Goal: Task Accomplishment & Management: Complete application form

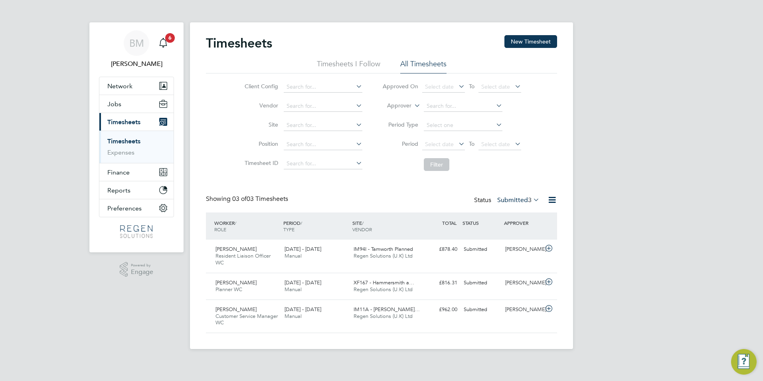
click at [114, 140] on link "Timesheets" at bounding box center [123, 141] width 33 height 8
click at [286, 286] on span "Manual" at bounding box center [292, 289] width 17 height 7
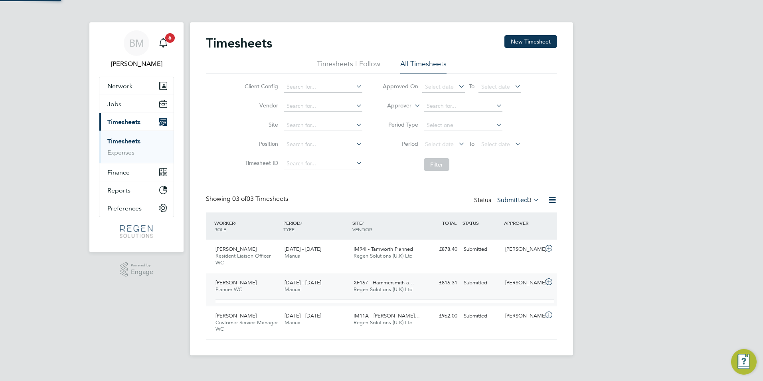
scroll to position [14, 78]
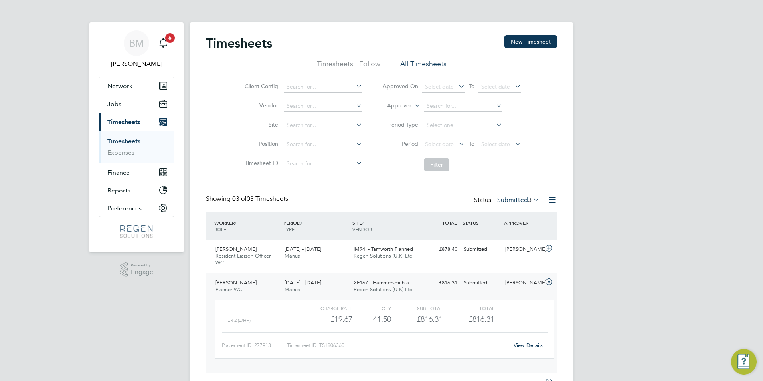
click at [518, 343] on link "View Details" at bounding box center [527, 344] width 29 height 7
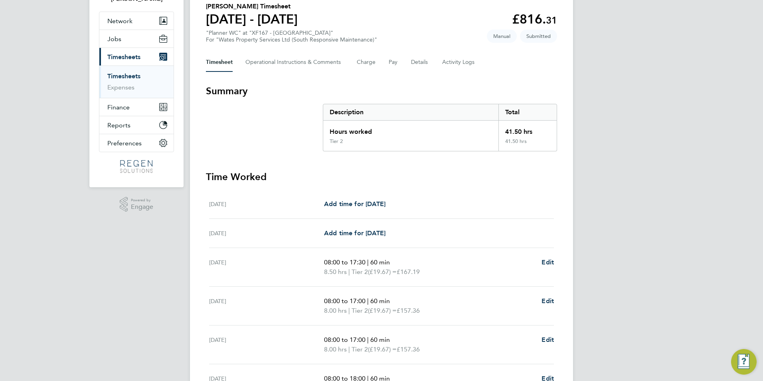
scroll to position [196, 0]
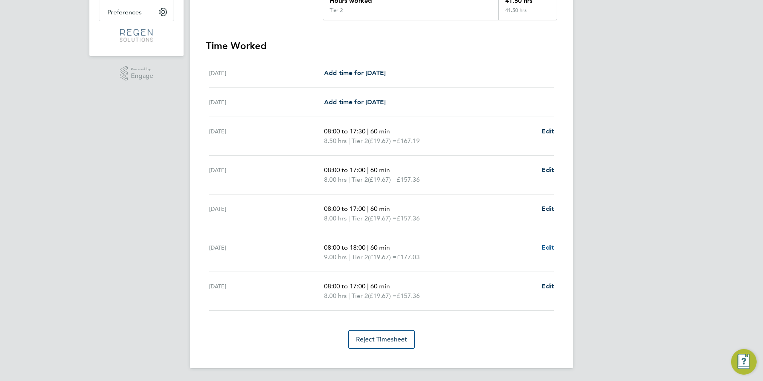
click at [545, 247] on span "Edit" at bounding box center [547, 247] width 12 height 8
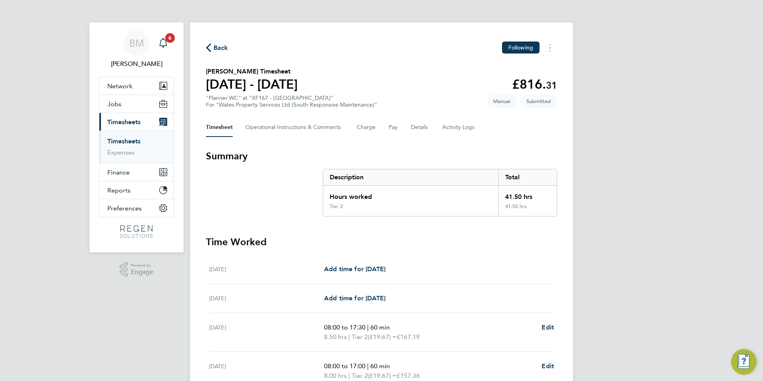
select select "60"
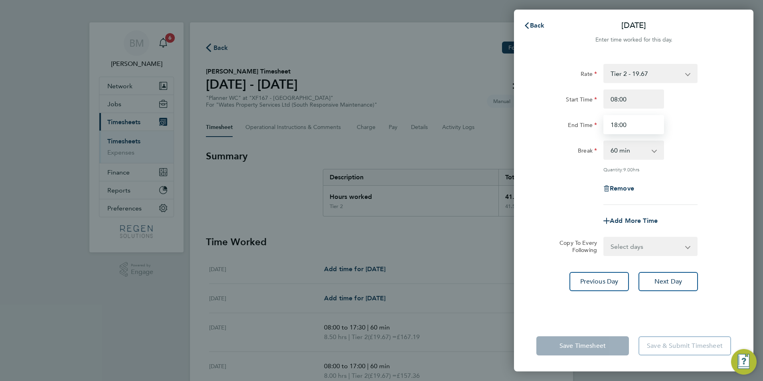
click at [633, 131] on input "18:00" at bounding box center [633, 124] width 61 height 19
click at [619, 123] on input "18:00" at bounding box center [633, 124] width 61 height 19
click at [617, 124] on input "18:00" at bounding box center [633, 124] width 61 height 19
click at [621, 124] on input "17:00" at bounding box center [633, 124] width 61 height 19
type input "17:30"
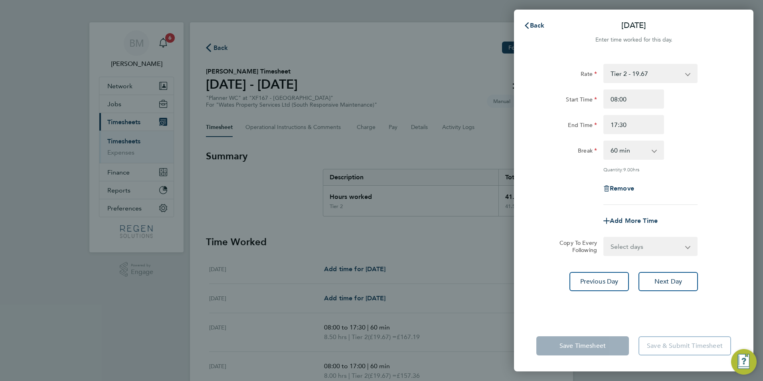
click at [629, 243] on select "Select days Friday" at bounding box center [646, 246] width 84 height 18
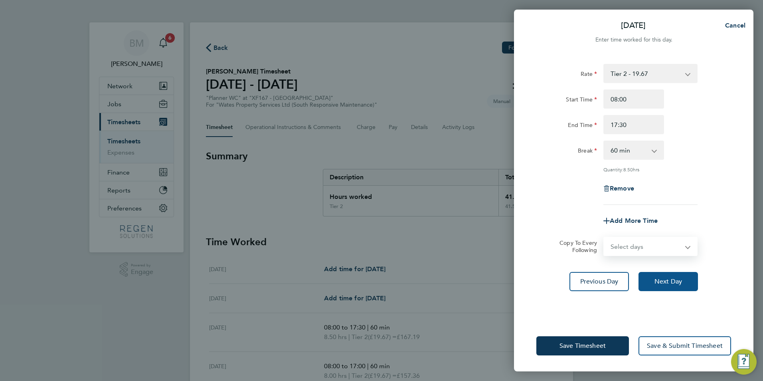
select select "FRI"
click at [604, 237] on select "Select days Friday" at bounding box center [646, 246] width 84 height 18
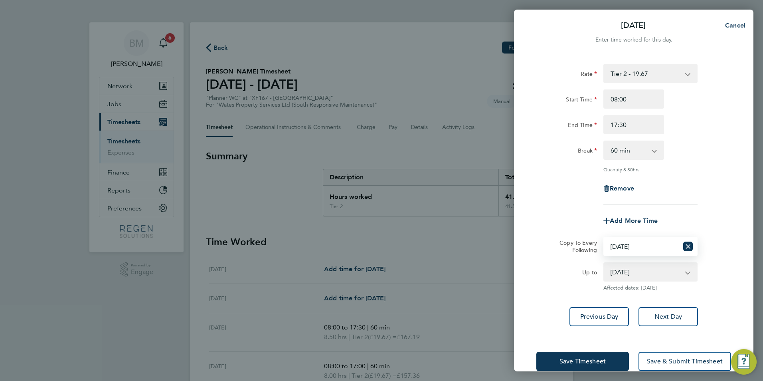
click at [668, 370] on div "Save Timesheet Save & Submit Timesheet" at bounding box center [633, 360] width 239 height 51
click at [665, 353] on button "Save & Submit Timesheet" at bounding box center [684, 360] width 93 height 19
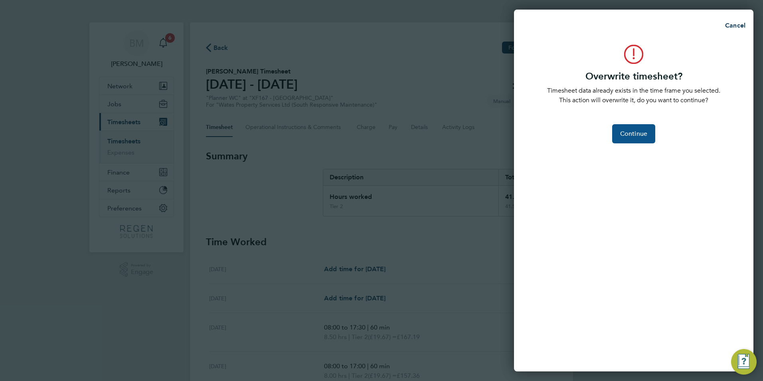
click at [625, 132] on span "Continue" at bounding box center [633, 134] width 27 height 8
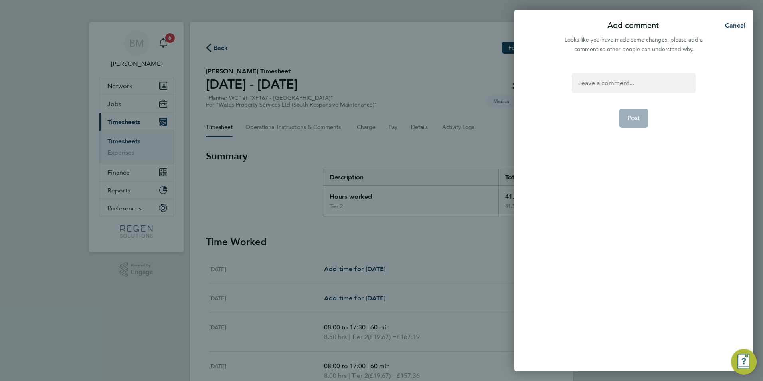
click at [604, 85] on div at bounding box center [633, 82] width 123 height 19
click at [598, 84] on div at bounding box center [633, 82] width 123 height 19
click at [629, 116] on span "Post" at bounding box center [633, 118] width 13 height 8
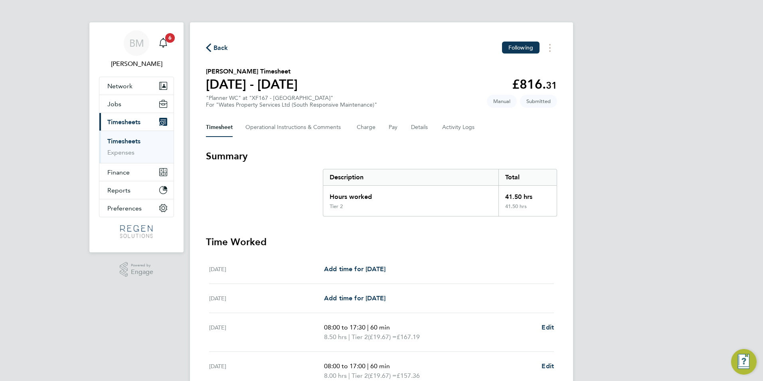
drag, startPoint x: 119, startPoint y: 142, endPoint x: 696, endPoint y: 258, distance: 588.2
click at [119, 142] on link "Timesheets" at bounding box center [123, 141] width 33 height 8
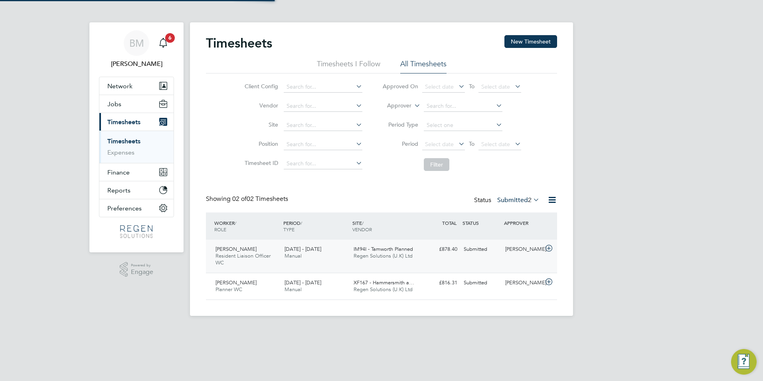
scroll to position [20, 69]
